Goal: Information Seeking & Learning: Find specific page/section

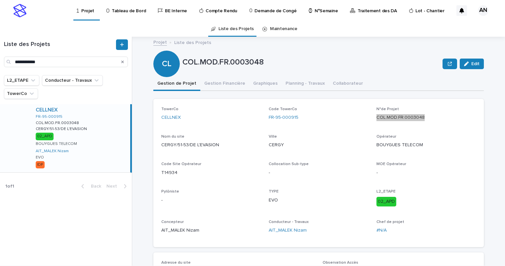
scroll to position [33, 0]
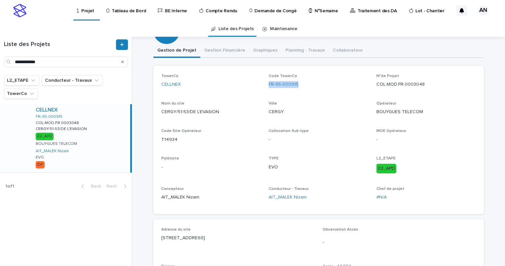
drag, startPoint x: 305, startPoint y: 83, endPoint x: 264, endPoint y: 89, distance: 41.0
click at [264, 89] on div "TowerCo CELLNEX Code TowerCo FR-95-000915 N°de Projet COL.MOD.FR.0003048 Nom du…" at bounding box center [318, 140] width 315 height 132
copy link "FR-95-000915"
drag, startPoint x: 431, startPoint y: 87, endPoint x: 374, endPoint y: 90, distance: 57.2
click at [376, 90] on div "N°de Projet COL.MOD.FR.0003048" at bounding box center [425, 84] width 99 height 20
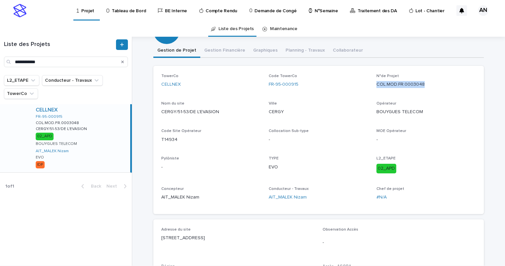
copy p "COL.MOD.FR.0003048"
drag, startPoint x: 180, startPoint y: 141, endPoint x: 156, endPoint y: 141, distance: 23.5
click at [156, 141] on div "TowerCo CELLNEX Code TowerCo FR-95-000915 N°de Projet COL.MOD.FR.0003048 Nom du…" at bounding box center [318, 140] width 331 height 148
copy p "T14934"
drag, startPoint x: 301, startPoint y: 84, endPoint x: 266, endPoint y: 90, distance: 35.6
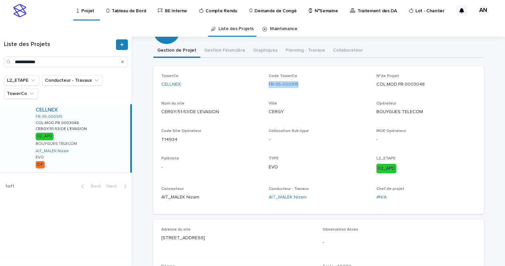
click at [269, 90] on div "Code TowerCo FR-95-000915" at bounding box center [318, 84] width 99 height 20
copy link "FR-95-000915"
drag, startPoint x: 423, startPoint y: 84, endPoint x: 372, endPoint y: 92, distance: 52.2
click at [372, 92] on div "TowerCo CELLNEX Code TowerCo FR-95-000915 N°de Projet COL.MOD.FR.0003048 Nom du…" at bounding box center [318, 140] width 315 height 132
copy p "COL.MOD.FR.0003048"
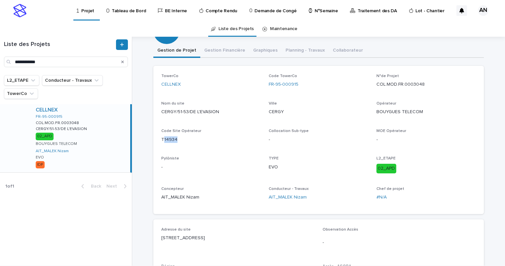
drag, startPoint x: 175, startPoint y: 140, endPoint x: 160, endPoint y: 139, distance: 14.6
click at [161, 139] on p "T14934" at bounding box center [210, 139] width 99 height 7
click at [175, 149] on div "TowerCo CELLNEX Code TowerCo FR-95-000915 N°de Projet COL.MOD.FR.0003048 Nom du…" at bounding box center [318, 140] width 315 height 132
drag, startPoint x: 175, startPoint y: 140, endPoint x: 156, endPoint y: 140, distance: 18.2
click at [156, 140] on div "TowerCo CELLNEX Code TowerCo FR-95-000915 N°de Projet COL.MOD.FR.0003048 Nom du…" at bounding box center [318, 140] width 331 height 148
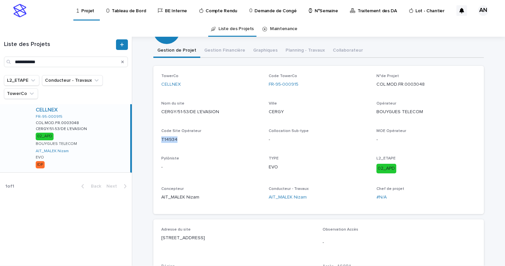
copy p "T14934"
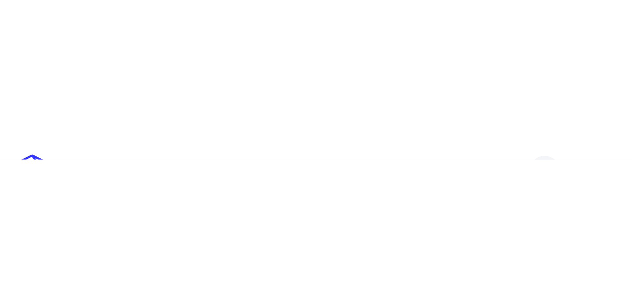
scroll to position [0, 0]
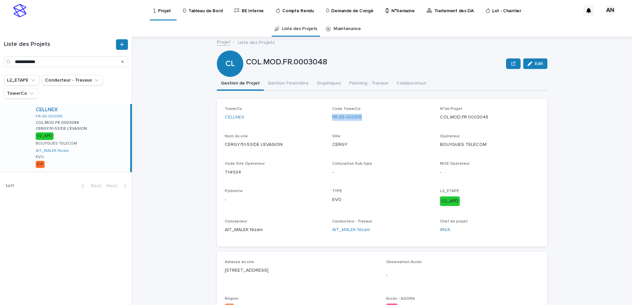
drag, startPoint x: 367, startPoint y: 119, endPoint x: 330, endPoint y: 124, distance: 36.6
click at [332, 124] on div "Code TowerCo FR-95-000915" at bounding box center [381, 117] width 99 height 20
copy link "FR-95-000915"
drag, startPoint x: 493, startPoint y: 117, endPoint x: 436, endPoint y: 123, distance: 57.2
click at [436, 123] on div "TowerCo CELLNEX Code TowerCo FR-95-000915 N°de Projet COL.MOD.FR.0003048 Nom du…" at bounding box center [382, 173] width 315 height 132
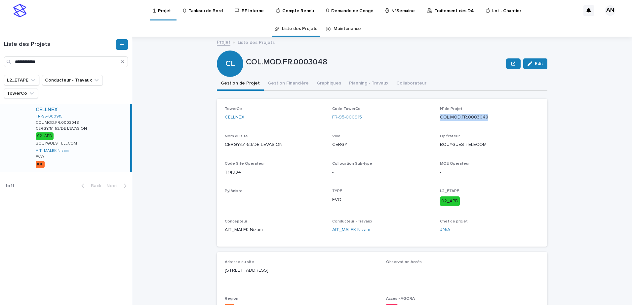
copy p "COL.MOD.FR.0003048"
drag, startPoint x: 240, startPoint y: 173, endPoint x: 221, endPoint y: 175, distance: 18.9
click at [221, 175] on div "TowerCo CELLNEX Code TowerCo FR-95-000915 N°de Projet COL.MOD.FR.0003048 Nom du…" at bounding box center [382, 173] width 331 height 148
copy p "T14934"
click at [292, 173] on p "T14934" at bounding box center [274, 172] width 99 height 7
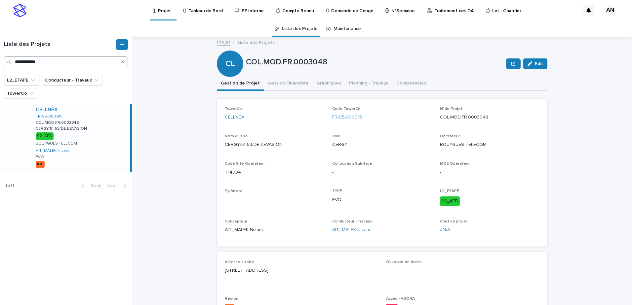
drag, startPoint x: 124, startPoint y: 61, endPoint x: 111, endPoint y: 63, distance: 12.7
click at [124, 61] on icon "Search" at bounding box center [122, 62] width 3 height 4
click at [91, 64] on input "Search" at bounding box center [66, 62] width 124 height 11
paste input "**********"
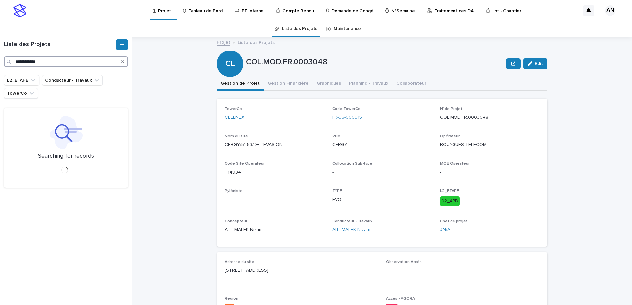
type input "**********"
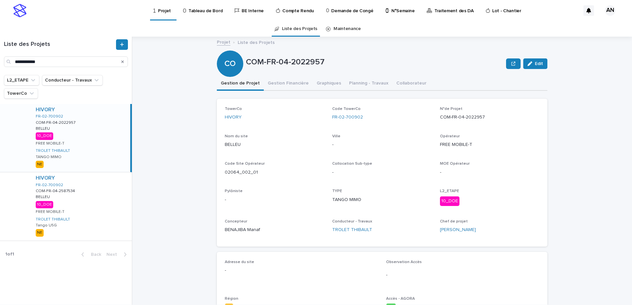
click at [115, 143] on div "HIVORY FR-02-700902 COM-FR-04-2022957 COM-FR-04-2022957 BELLEU BELLEU 10_DOE FR…" at bounding box center [80, 138] width 100 height 68
drag, startPoint x: 123, startPoint y: 62, endPoint x: 114, endPoint y: 63, distance: 8.3
click at [122, 62] on icon "Search" at bounding box center [122, 61] width 3 height 3
click at [57, 64] on input "Search" at bounding box center [66, 62] width 124 height 11
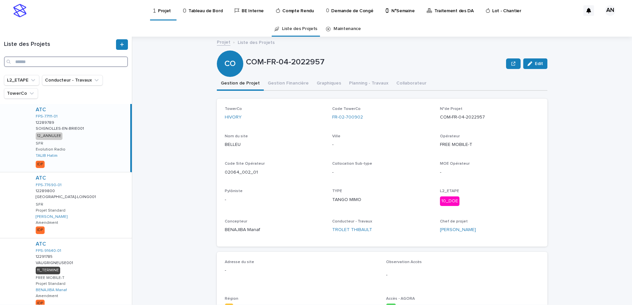
paste input "**********"
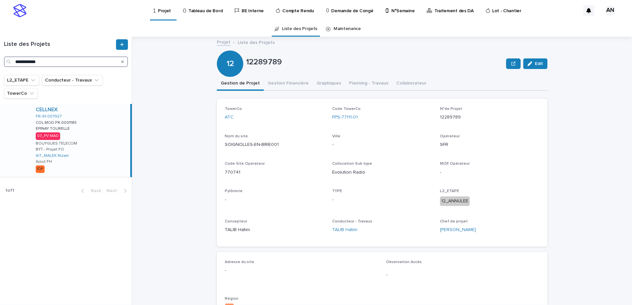
type input "**********"
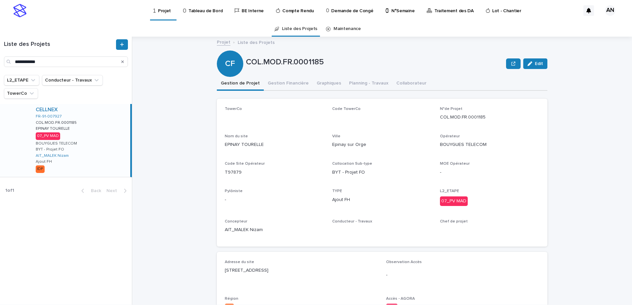
click at [98, 123] on div "CELLNEX FR-91-007927 COL.MOD.FR.0001185 COL.MOD.FR.0001185 EPINAY TOURELLE EPIN…" at bounding box center [80, 140] width 100 height 73
drag, startPoint x: 430, startPoint y: 167, endPoint x: 470, endPoint y: 179, distance: 41.4
click at [470, 179] on div "TowerCo CELLNEX Code TowerCo FR-91-007927 N°de Projet COL.MOD.FR.0001185 Nom du…" at bounding box center [382, 173] width 315 height 132
drag, startPoint x: 470, startPoint y: 179, endPoint x: 419, endPoint y: 166, distance: 52.6
click at [415, 165] on p "Collocation Sub-type" at bounding box center [381, 164] width 99 height 5
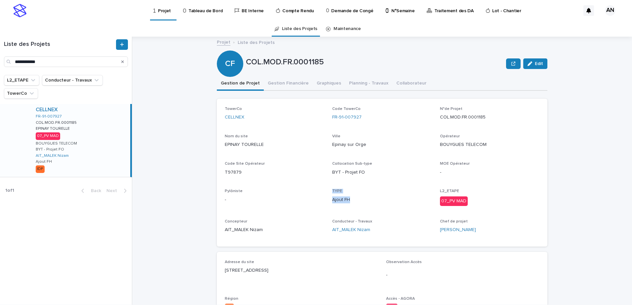
drag, startPoint x: 320, startPoint y: 198, endPoint x: 372, endPoint y: 205, distance: 52.4
click at [372, 205] on div "TowerCo CELLNEX Code TowerCo FR-91-007927 N°de Projet COL.MOD.FR.0001185 Nom du…" at bounding box center [382, 173] width 315 height 132
drag, startPoint x: 372, startPoint y: 205, endPoint x: 487, endPoint y: 172, distance: 120.0
click at [487, 172] on p "-" at bounding box center [489, 172] width 99 height 7
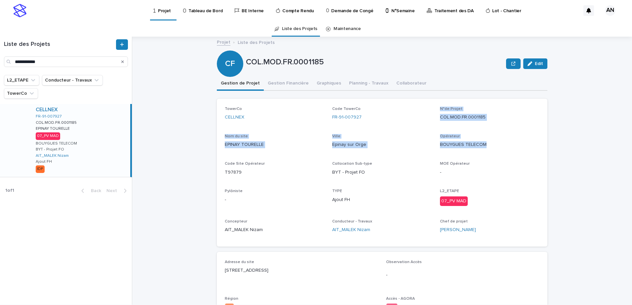
drag, startPoint x: 429, startPoint y: 128, endPoint x: 485, endPoint y: 150, distance: 60.1
click at [485, 150] on div "TowerCo CELLNEX Code TowerCo FR-91-007927 N°de Projet COL.MOD.FR.0001185 Nom du…" at bounding box center [382, 173] width 315 height 132
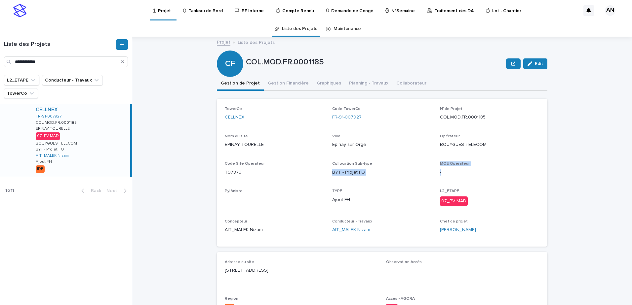
drag, startPoint x: 431, startPoint y: 164, endPoint x: 475, endPoint y: 177, distance: 45.3
click at [475, 177] on div "TowerCo CELLNEX Code TowerCo FR-91-007927 N°de Projet COL.MOD.FR.0001185 Nom du…" at bounding box center [382, 173] width 315 height 132
click at [394, 145] on p "Epinay sur Orge" at bounding box center [381, 144] width 99 height 7
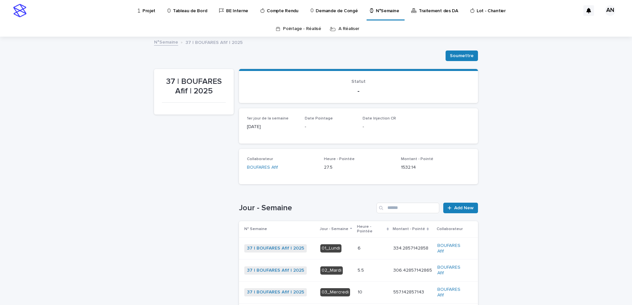
click at [342, 31] on link "A Réaliser" at bounding box center [348, 29] width 21 height 16
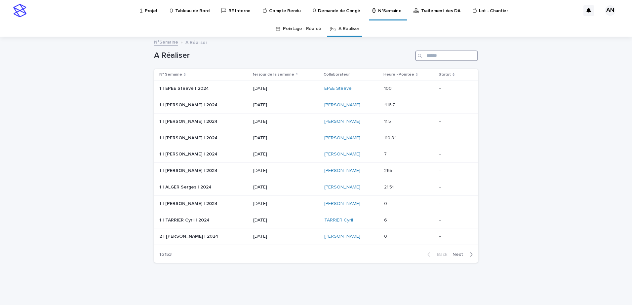
click at [430, 58] on input "Search" at bounding box center [446, 56] width 63 height 11
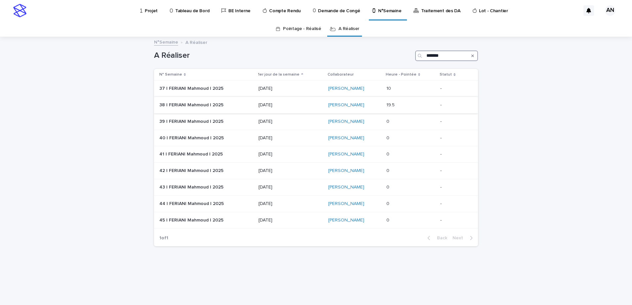
type input "*******"
click at [379, 106] on div "[PERSON_NAME]" at bounding box center [354, 105] width 53 height 6
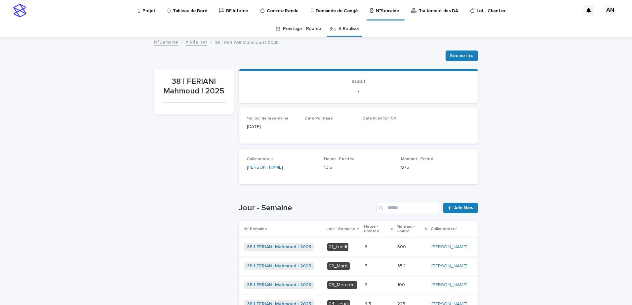
scroll to position [143, 0]
